Goal: Information Seeking & Learning: Learn about a topic

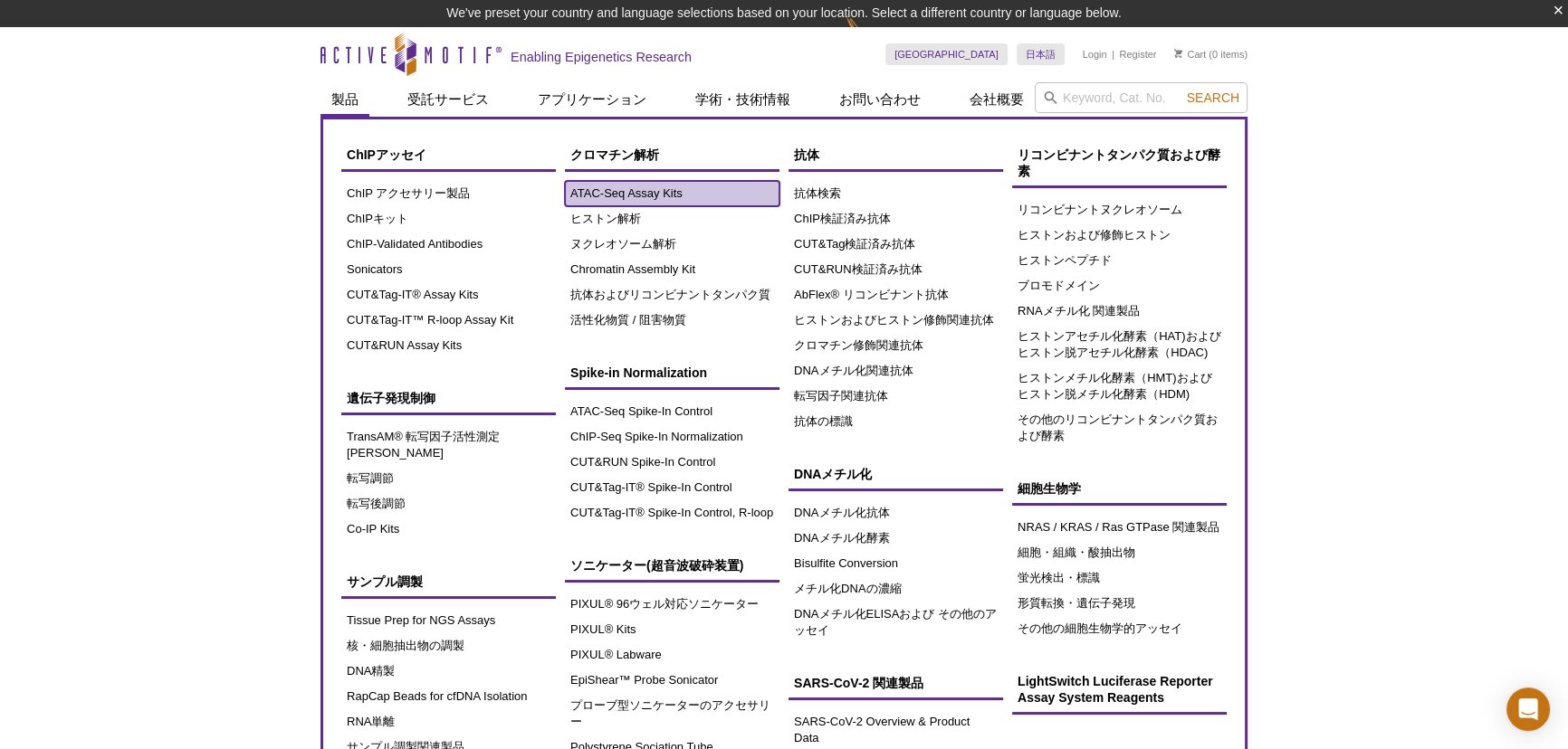
click at [660, 192] on link "ATAC-Seq Assay Kits" at bounding box center [672, 194] width 214 height 25
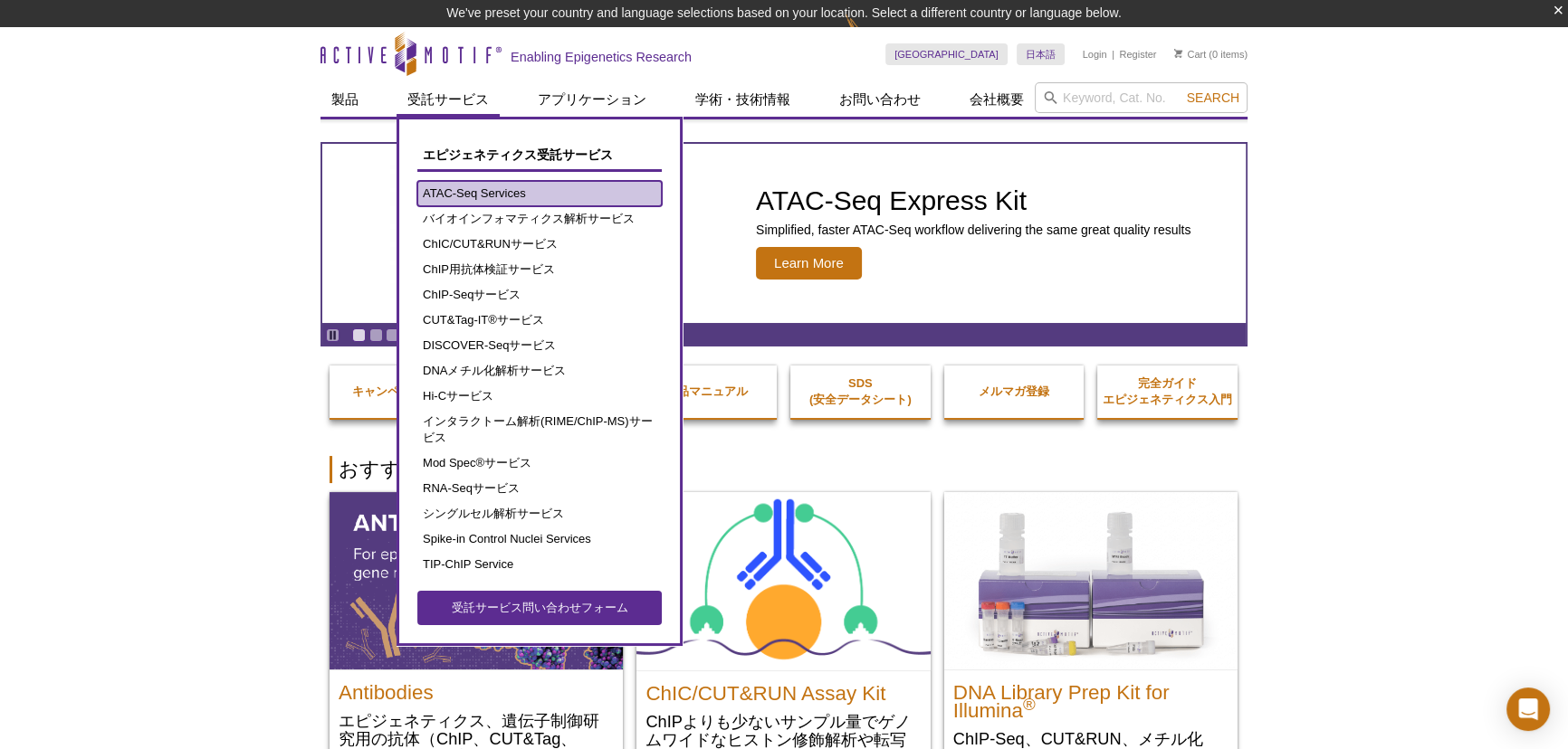
click at [522, 181] on link "ATAC-Seq Services" at bounding box center [539, 194] width 245 height 25
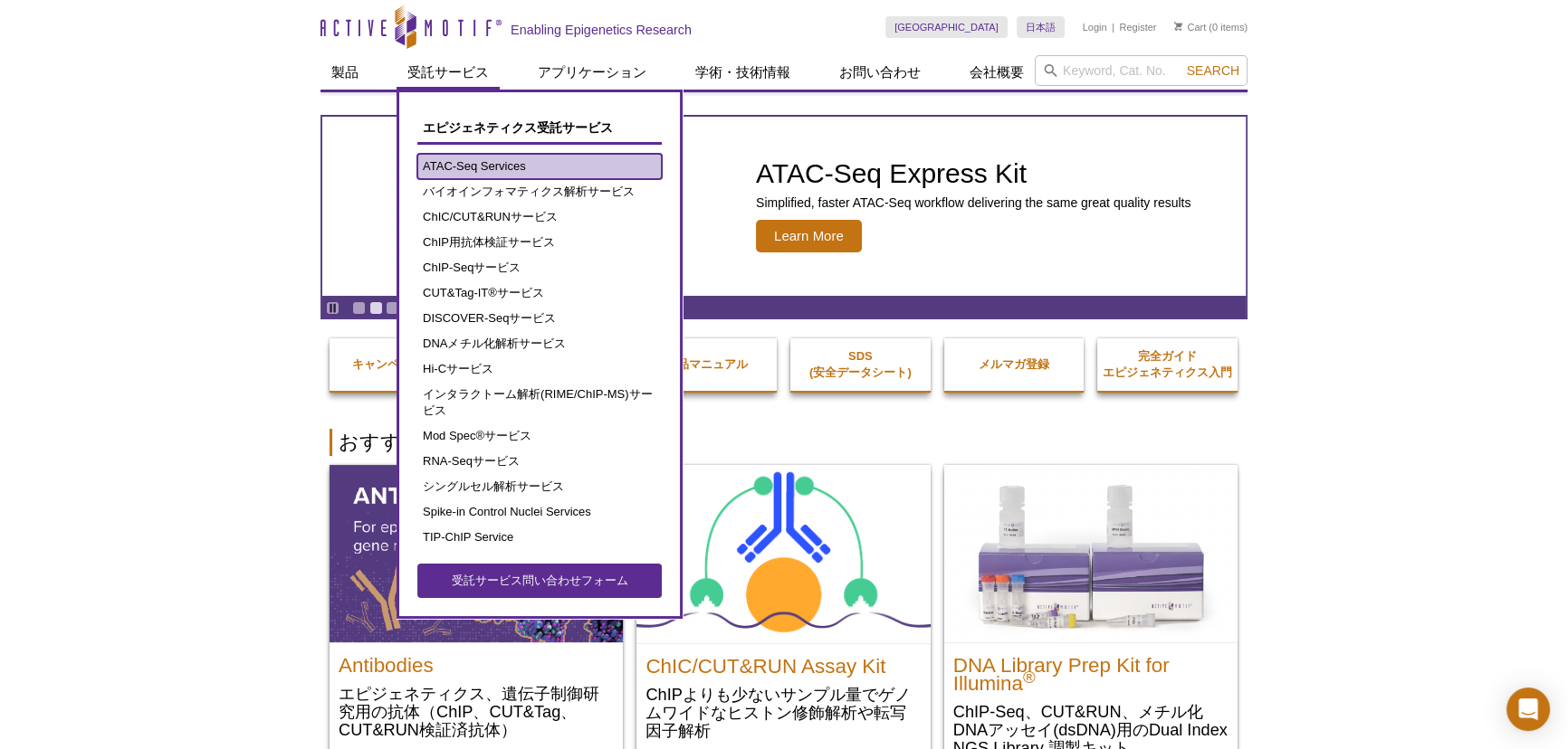
click at [532, 163] on link "ATAC-Seq Services" at bounding box center [539, 167] width 245 height 25
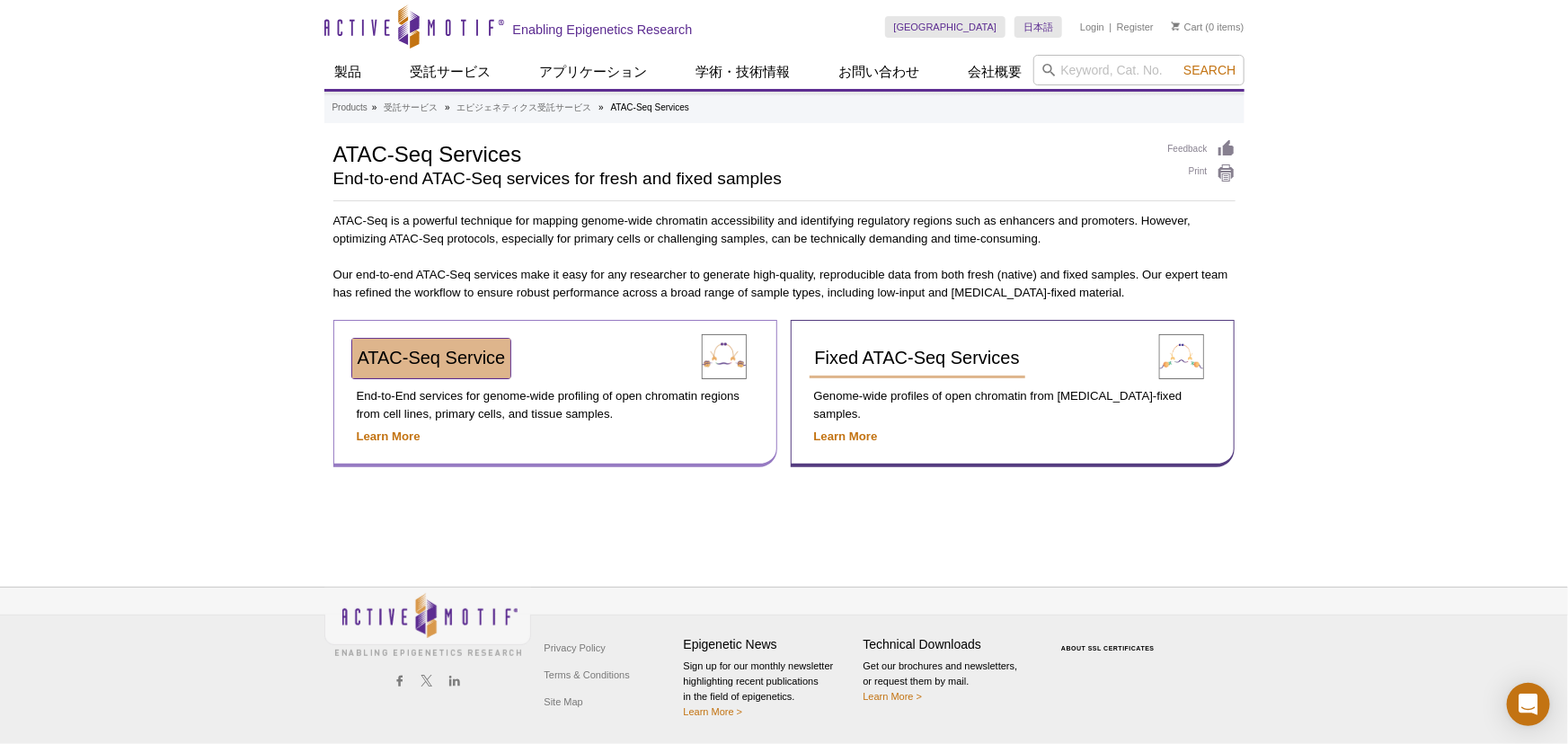
click at [448, 360] on span "ATAC-Seq Service" at bounding box center [431, 357] width 148 height 19
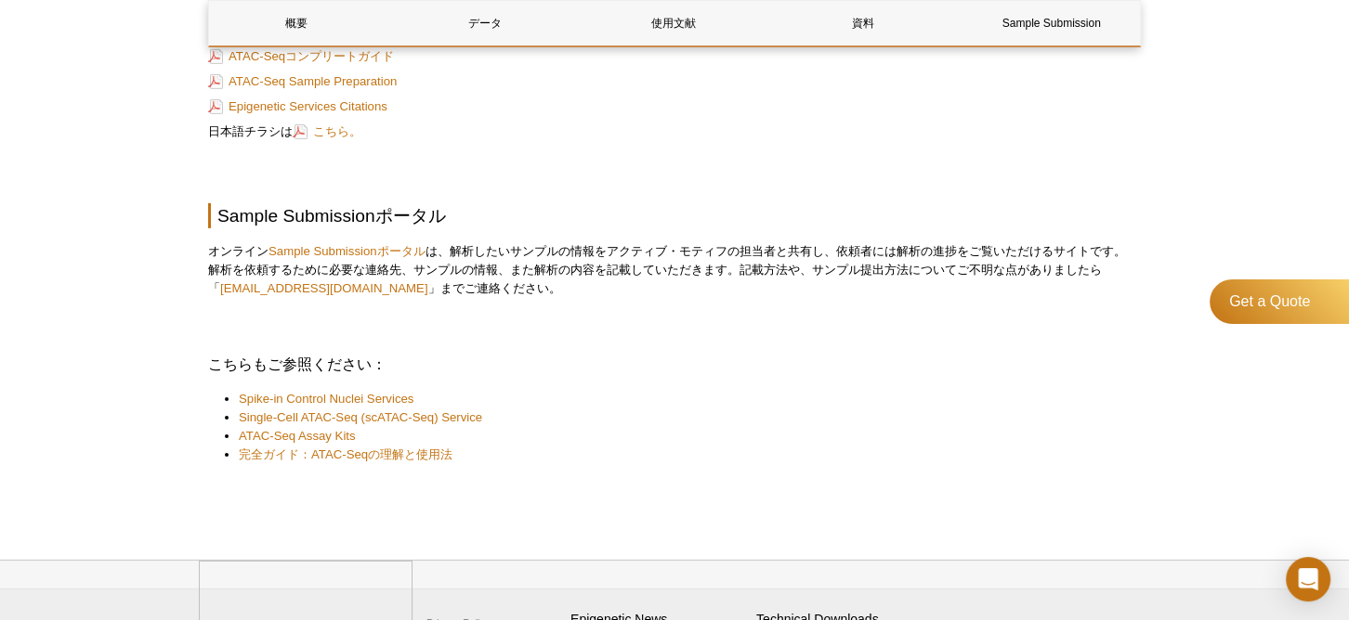
scroll to position [6248, 0]
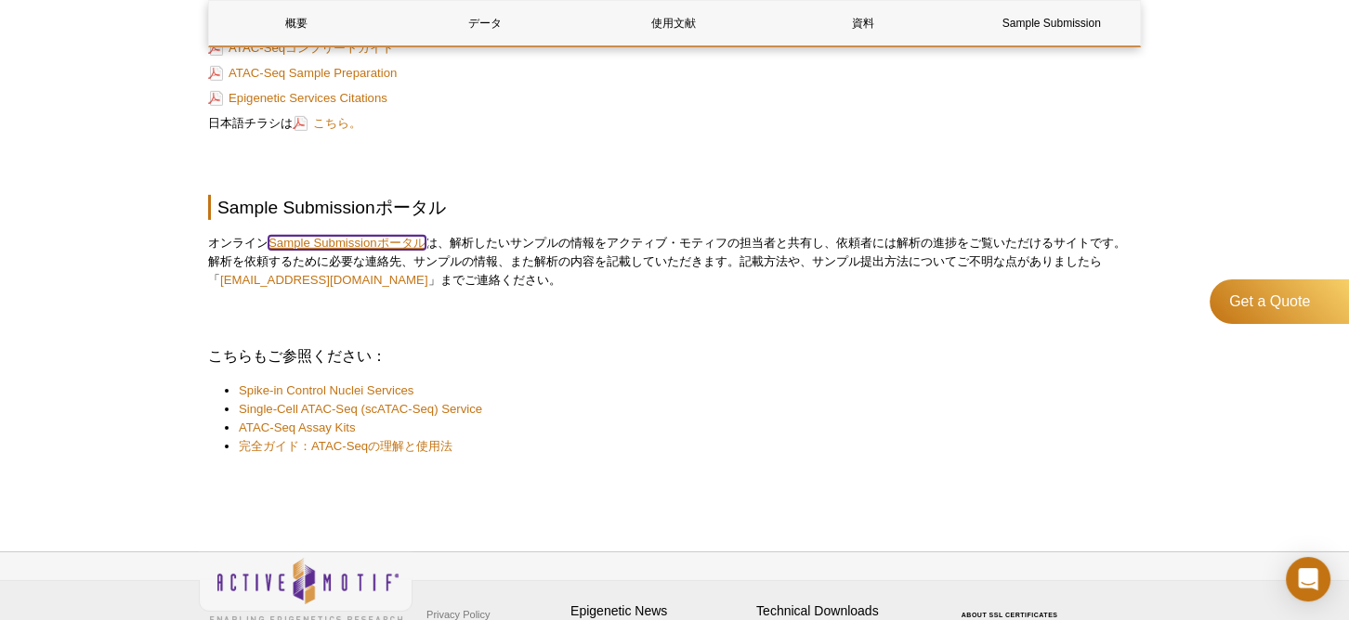
click at [324, 248] on link "Sample Submissionポータル" at bounding box center [346, 243] width 157 height 14
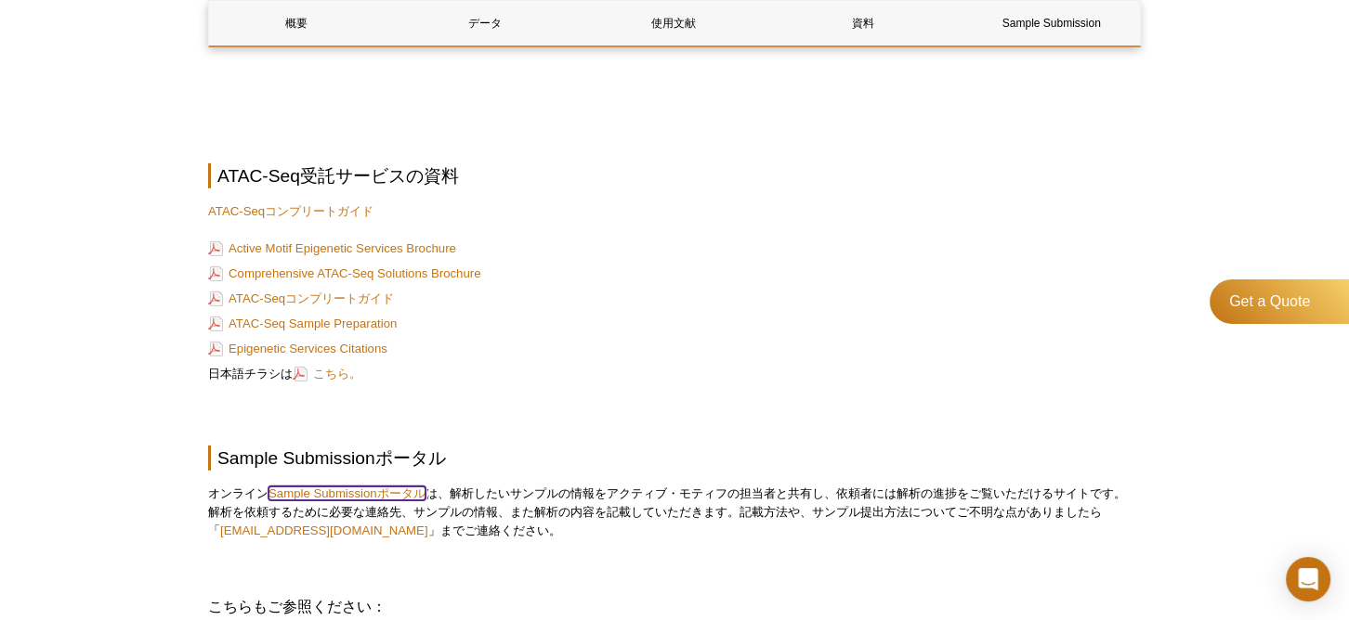
scroll to position [5995, 0]
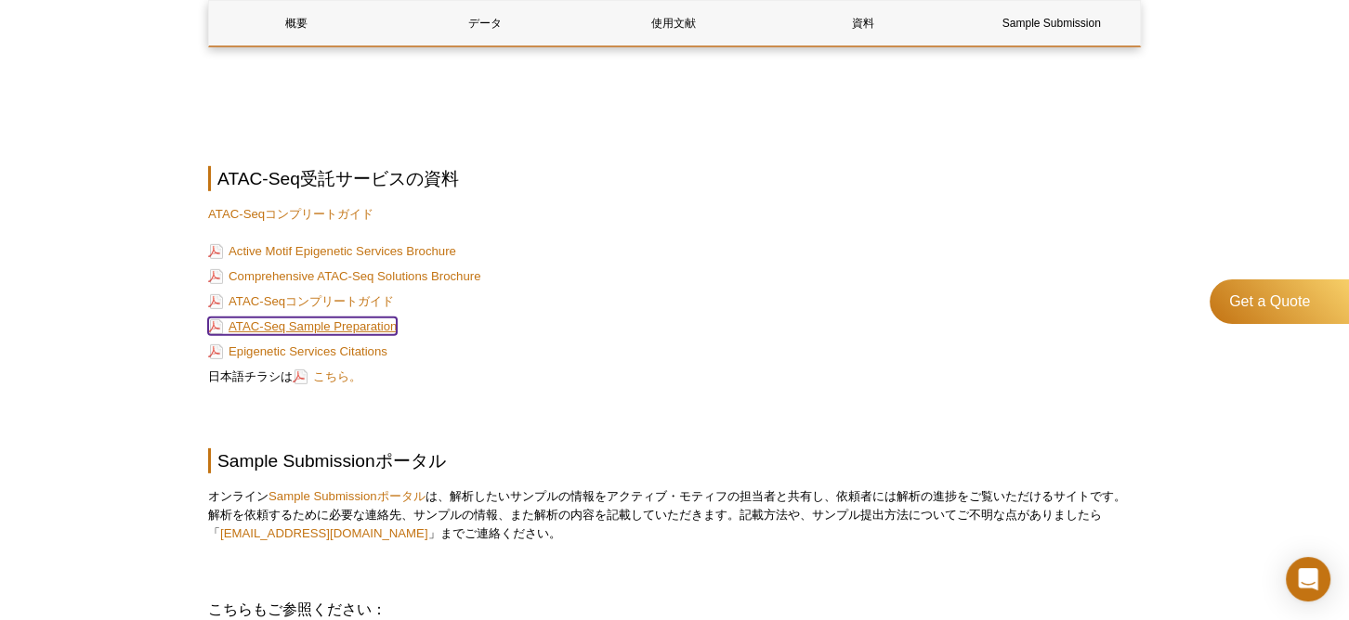
click at [344, 331] on link "ATAC-Seq Sample Preparation" at bounding box center [302, 327] width 189 height 18
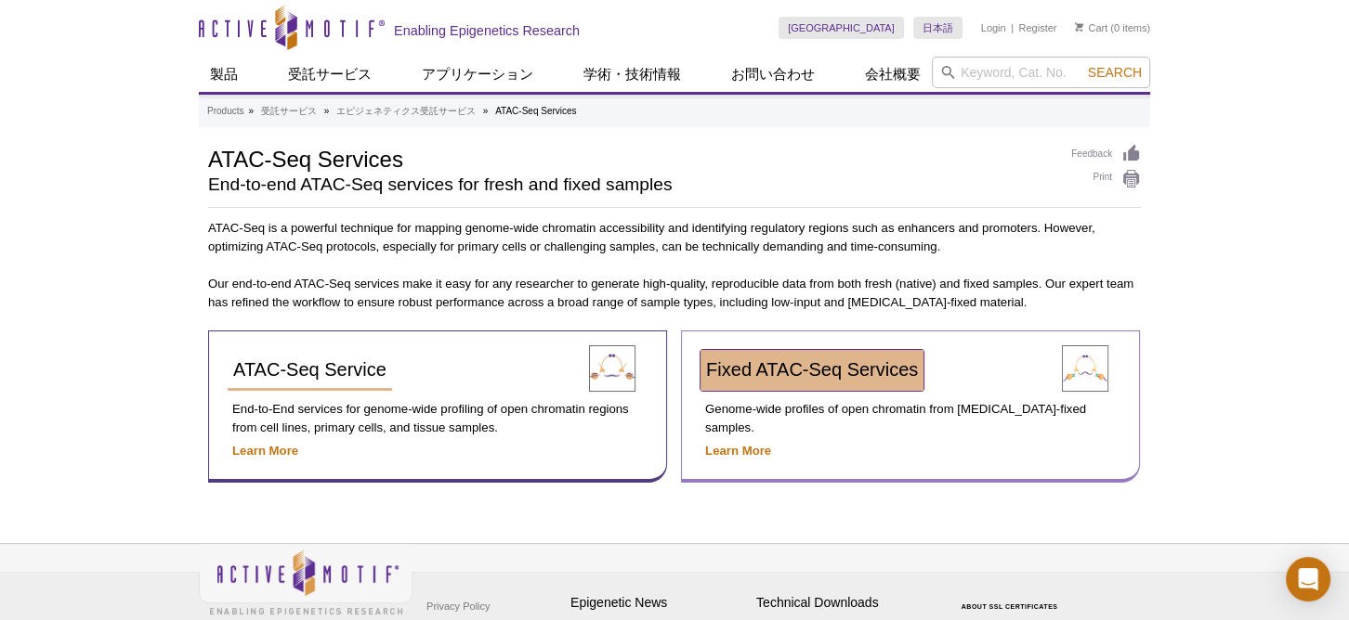
click at [849, 378] on span "Fixed ATAC-Seq Services" at bounding box center [812, 369] width 212 height 20
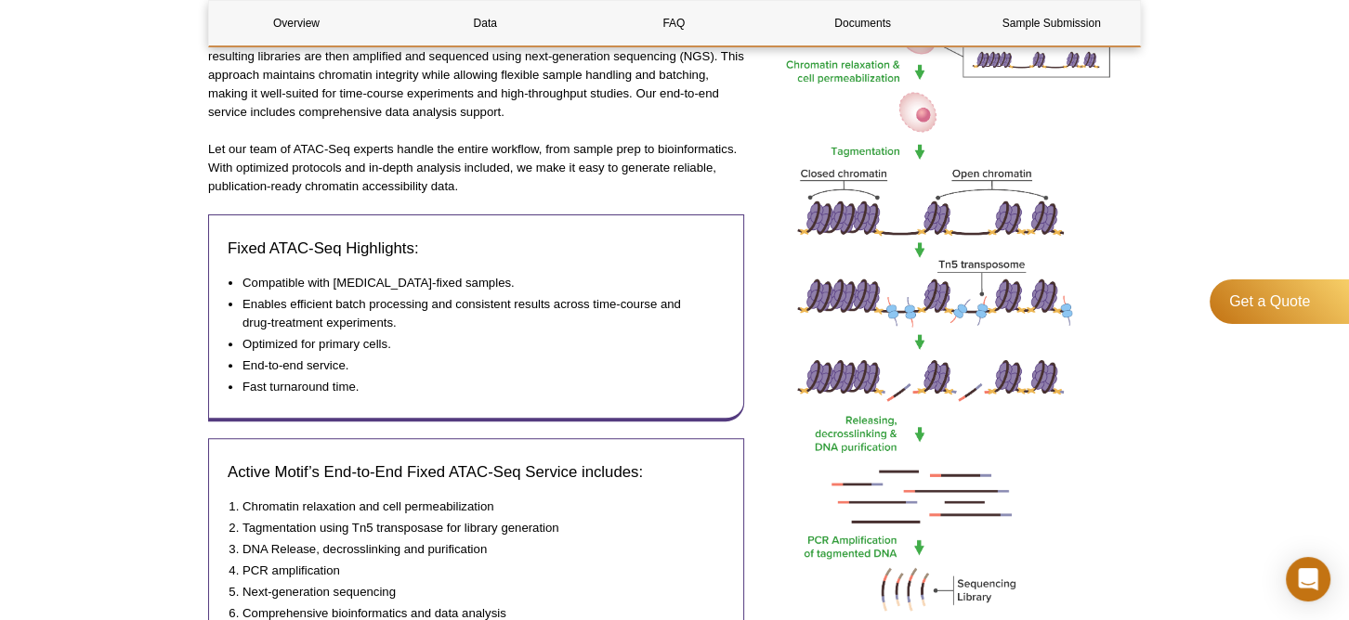
scroll to position [675, 0]
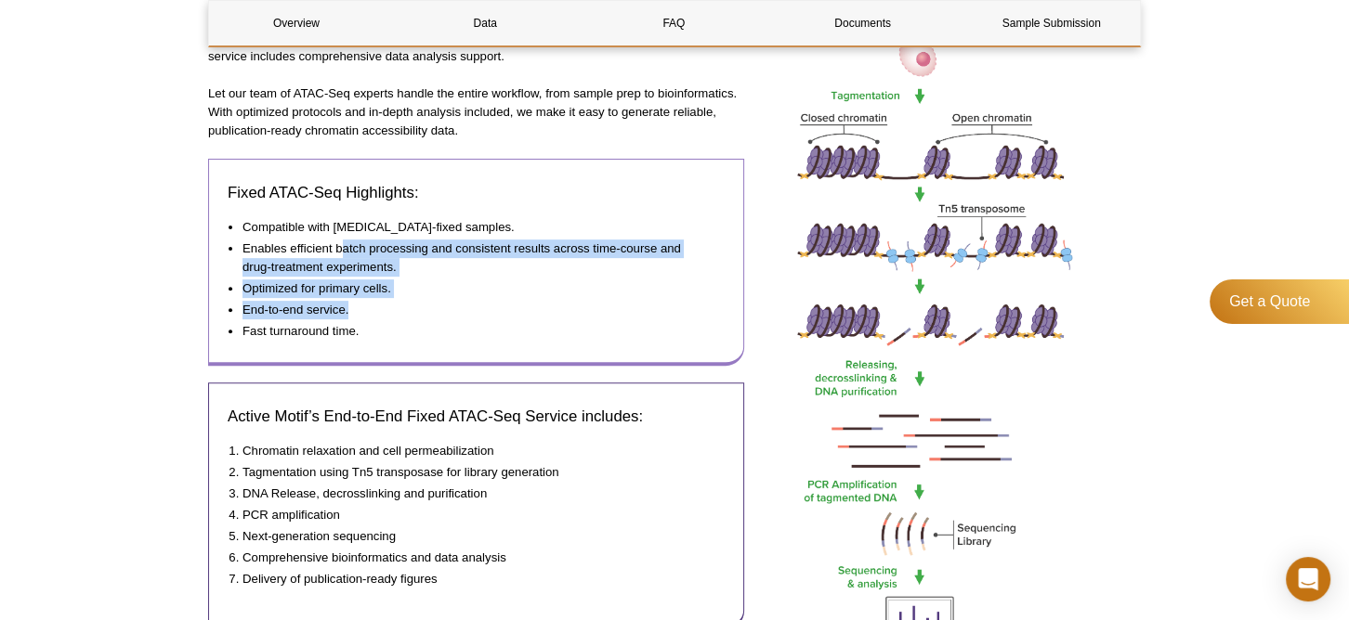
drag, startPoint x: 342, startPoint y: 248, endPoint x: 416, endPoint y: 300, distance: 90.7
click at [416, 300] on ul "Compatible with [MEDICAL_DATA]-fixed samples. Enables efficient batch processin…" at bounding box center [467, 279] width 478 height 123
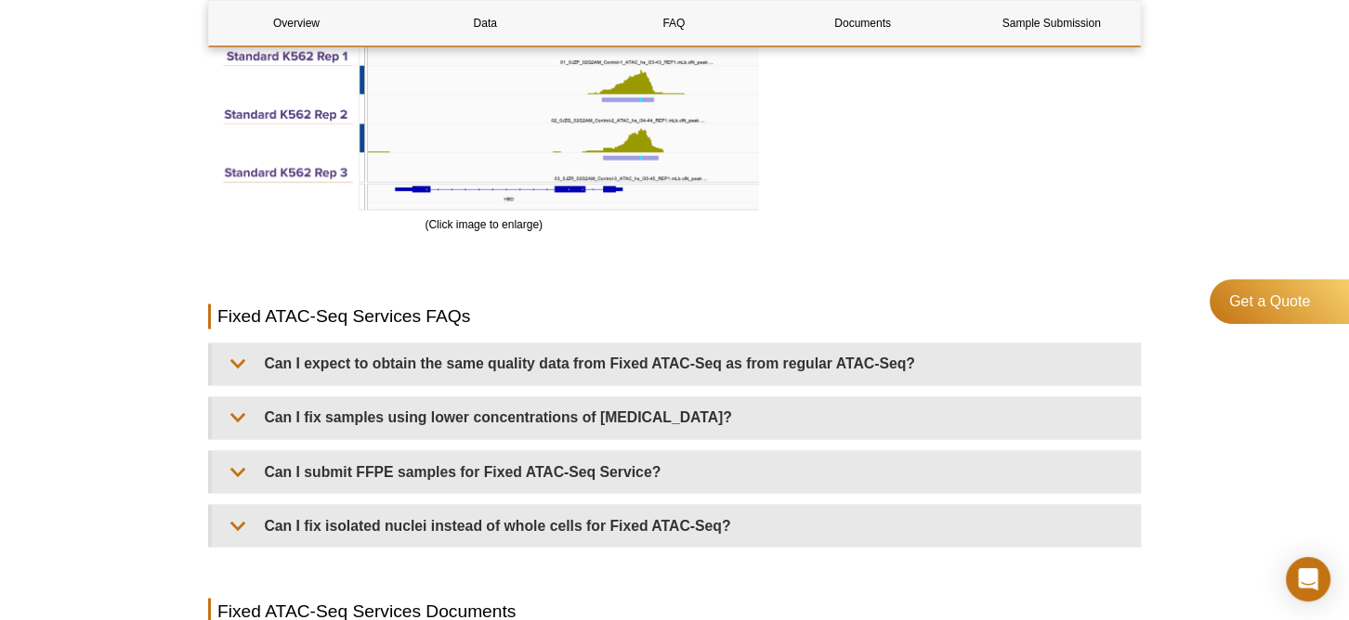
scroll to position [3293, 0]
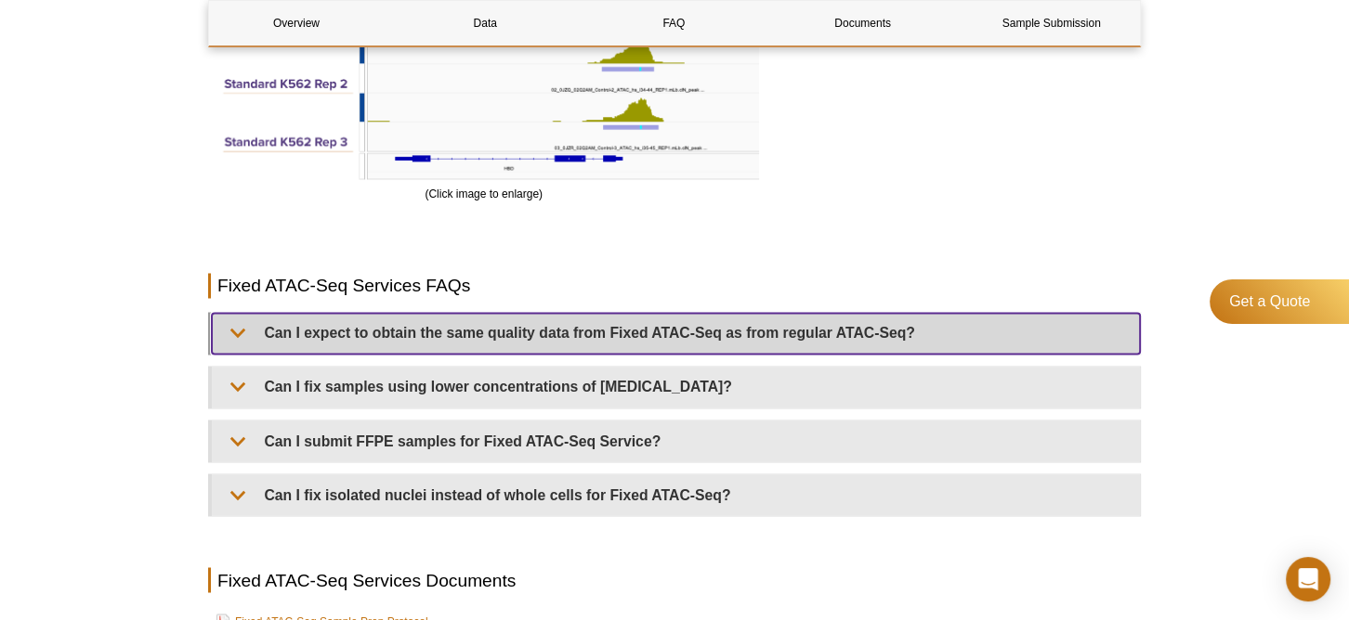
click at [677, 334] on summary "Can I expect to obtain the same quality data from Fixed ATAC-Seq as from regula…" at bounding box center [676, 333] width 928 height 41
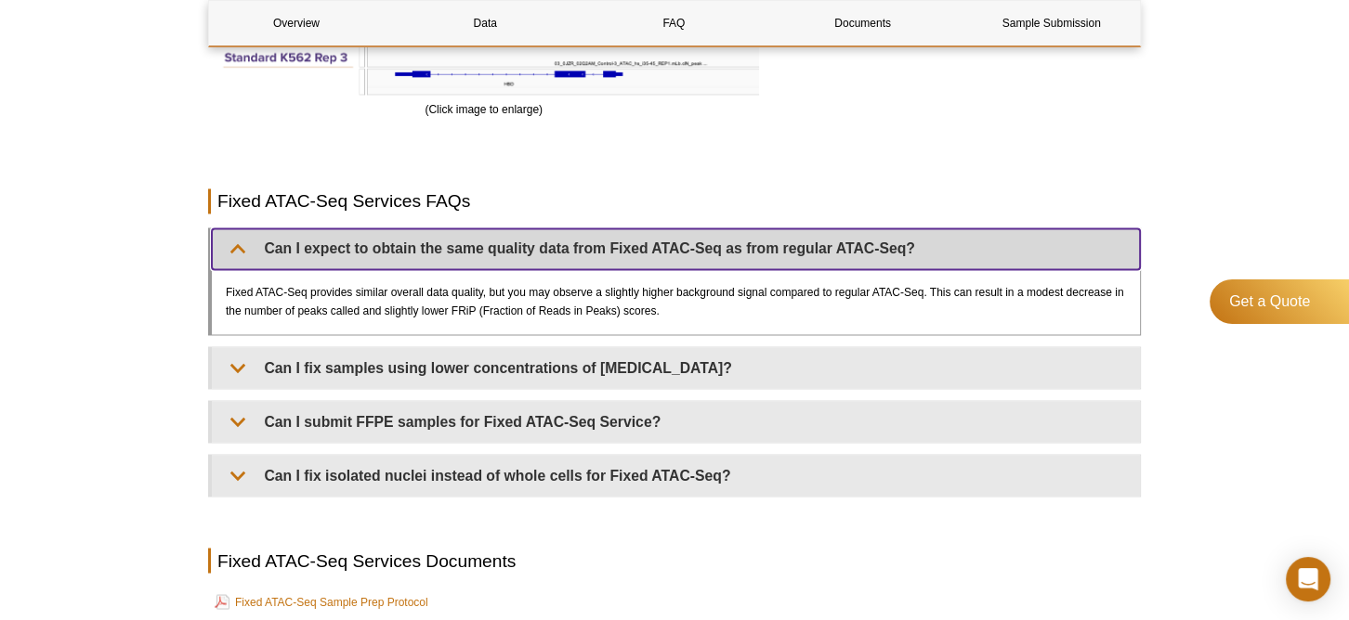
scroll to position [3462, 0]
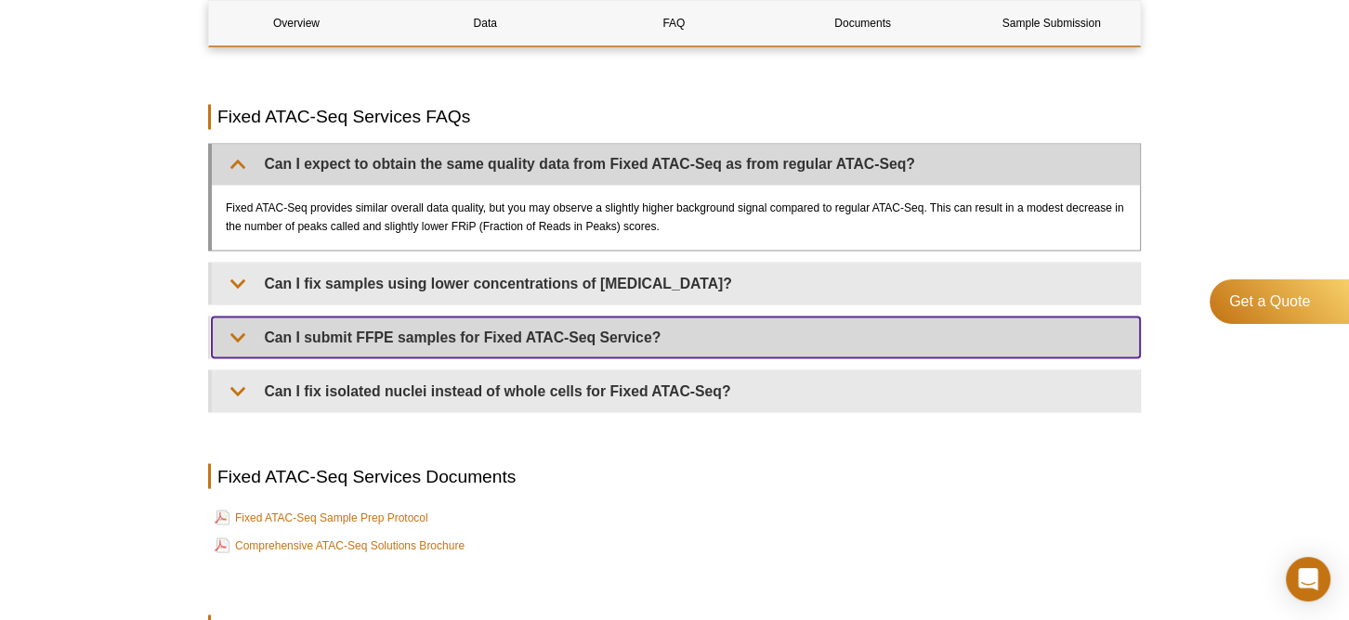
click at [677, 334] on summary "Can I submit FFPE samples for Fixed ATAC-Seq Service?" at bounding box center [676, 337] width 928 height 41
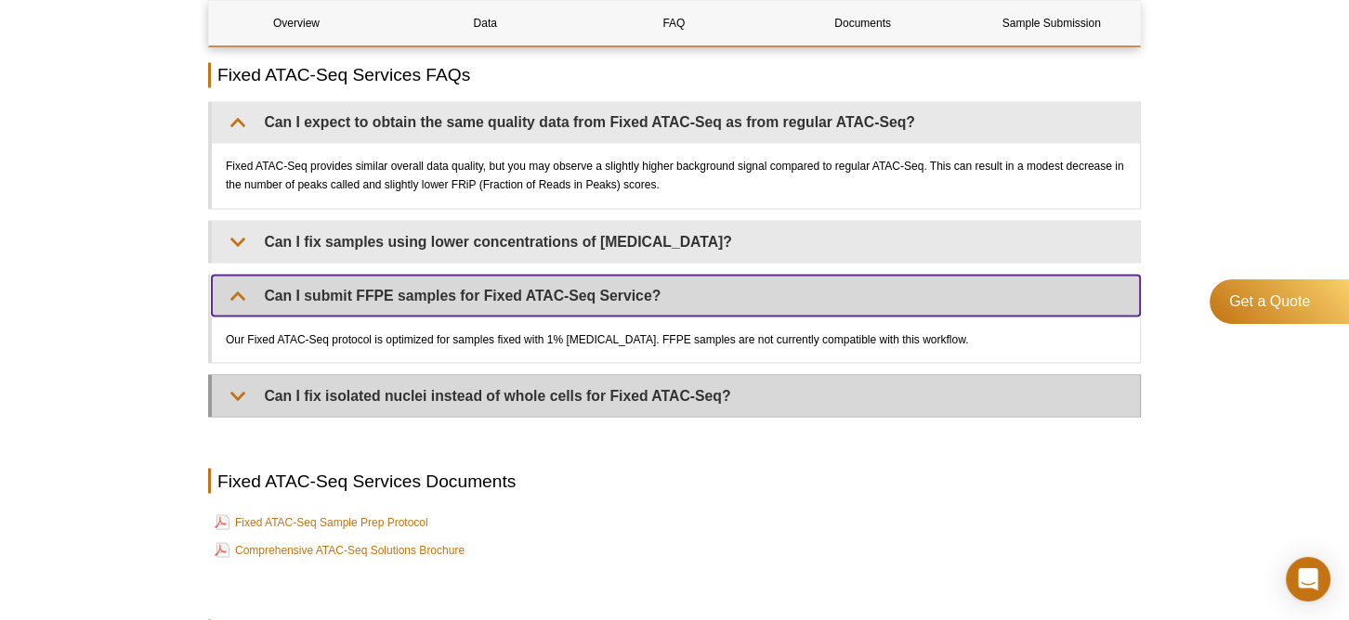
scroll to position [3546, 0]
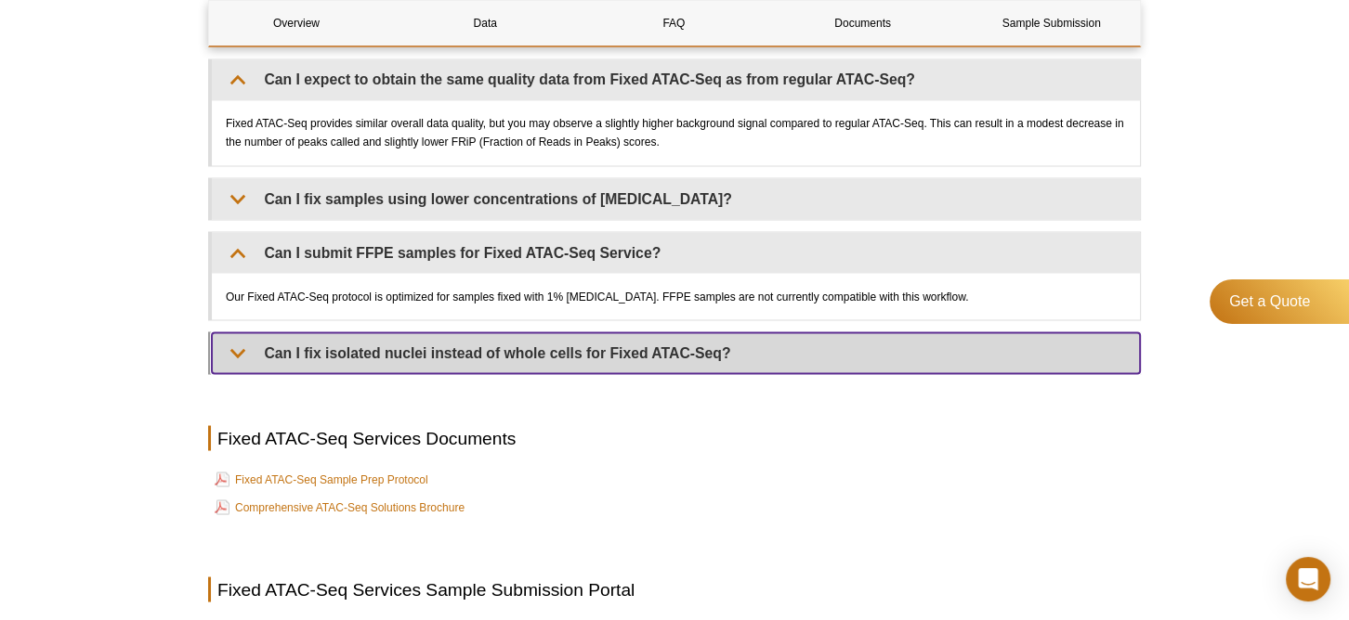
click at [686, 355] on summary "Can I fix isolated nuclei instead of whole cells for Fixed ATAC-Seq?" at bounding box center [676, 353] width 928 height 41
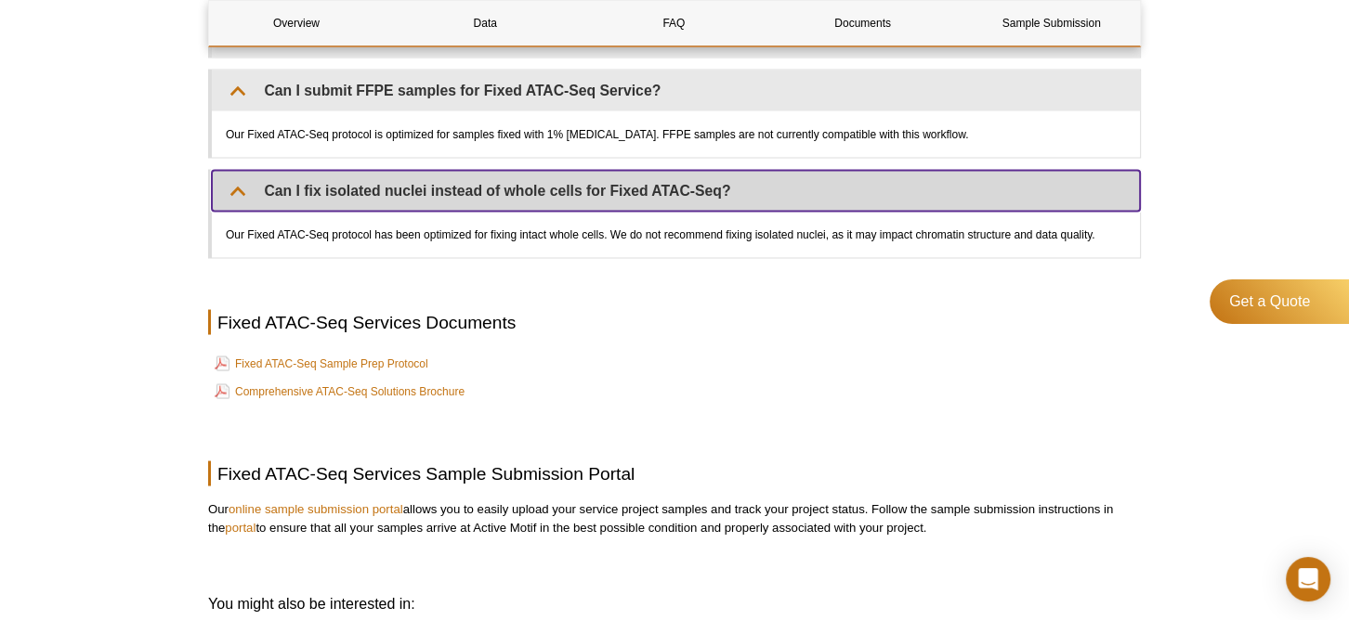
scroll to position [3715, 0]
